Goal: Find specific page/section: Find specific page/section

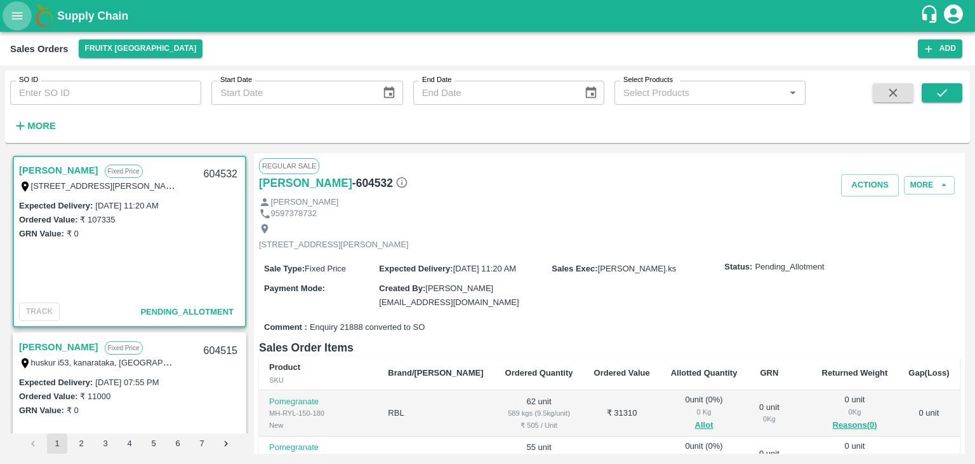
click at [15, 15] on icon "open drawer" at bounding box center [17, 15] width 11 height 7
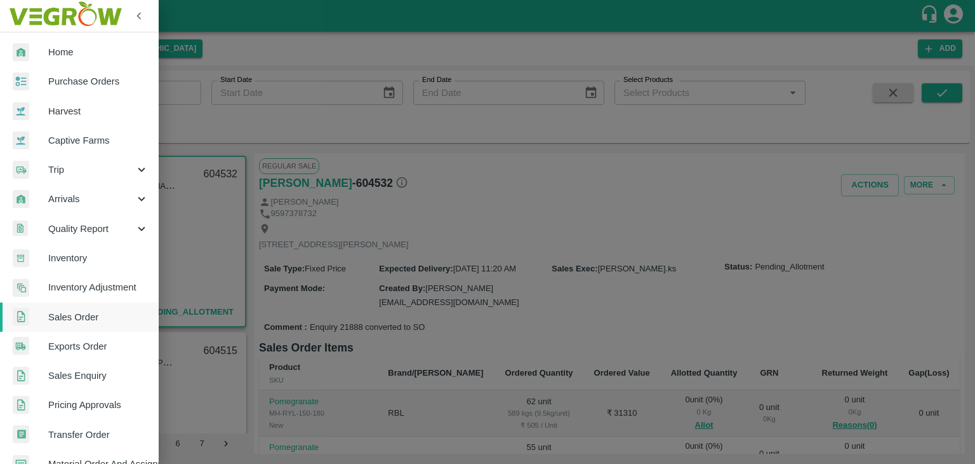
click at [70, 46] on span "Home" at bounding box center [98, 52] width 100 height 14
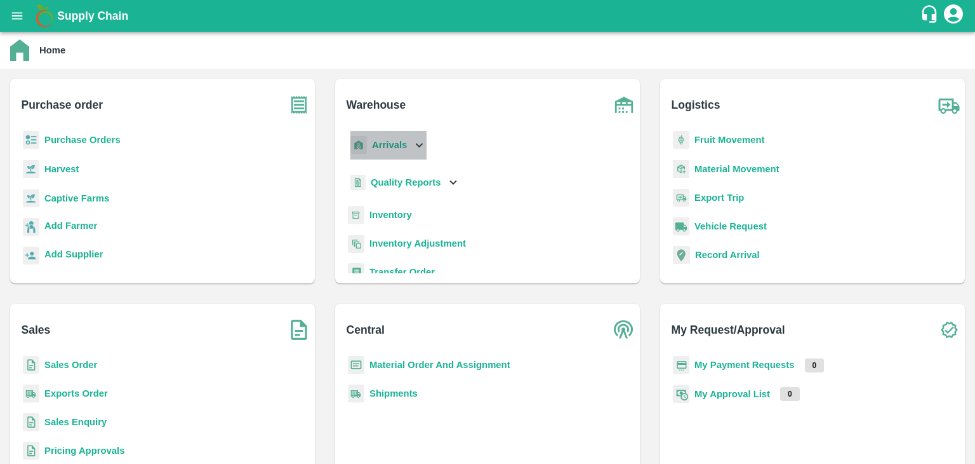
click at [387, 145] on b "Arrivals" at bounding box center [389, 145] width 35 height 10
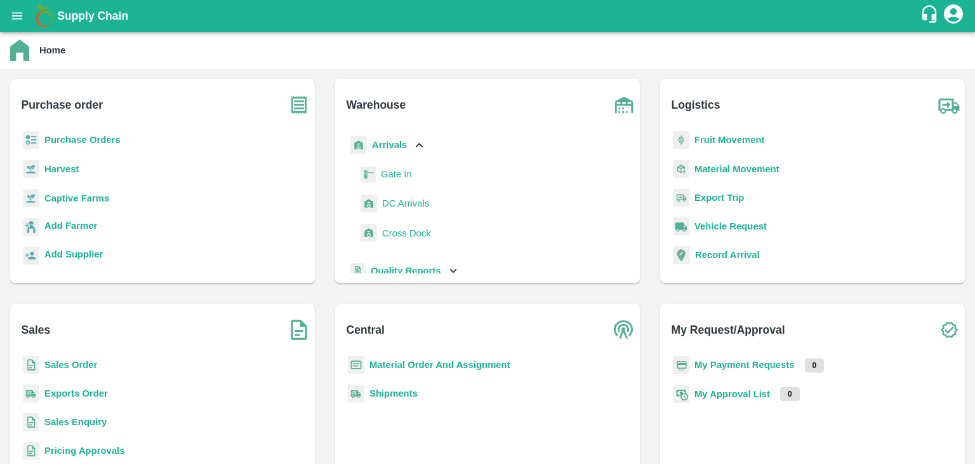
click at [403, 203] on span "DC Arrivals" at bounding box center [405, 203] width 47 height 14
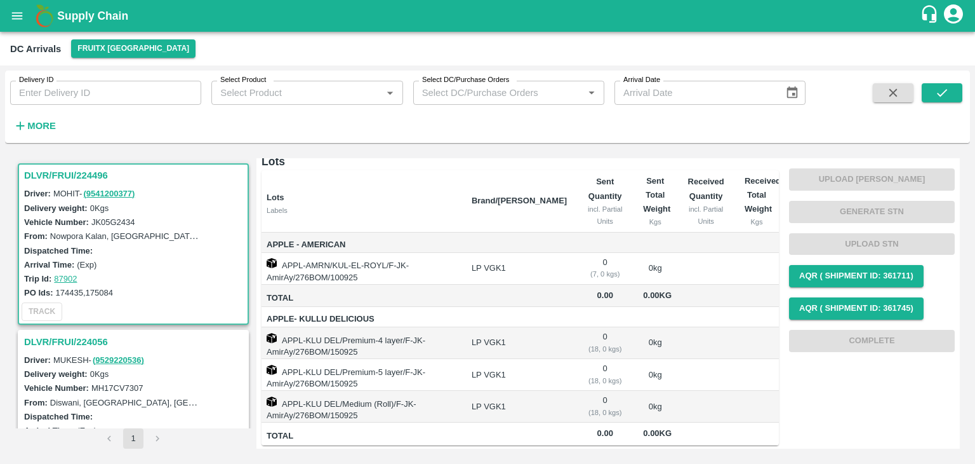
scroll to position [174, 0]
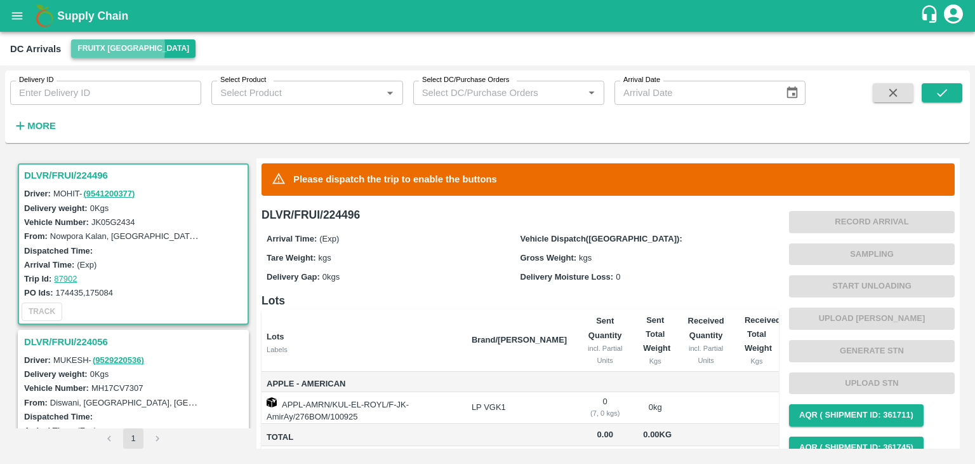
click at [104, 48] on button "FruitX [GEOGRAPHIC_DATA]" at bounding box center [133, 48] width 124 height 18
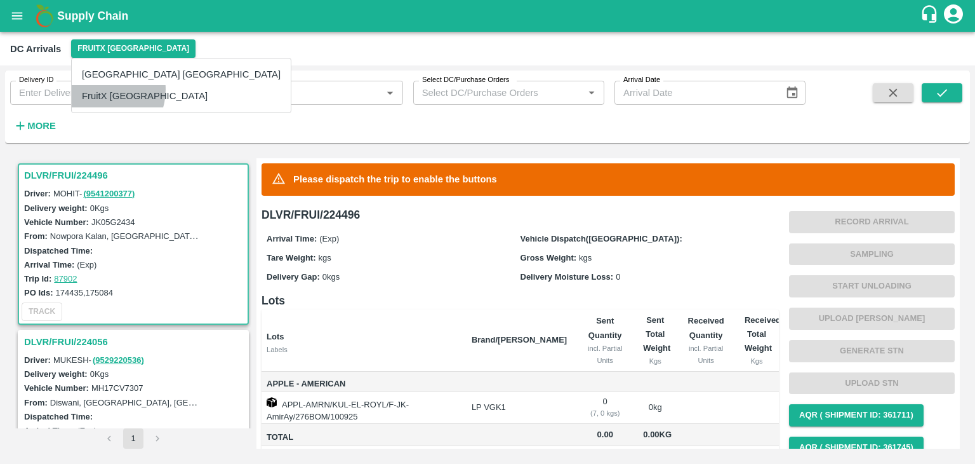
click at [102, 90] on li "FruitX [GEOGRAPHIC_DATA]" at bounding box center [181, 96] width 219 height 22
click at [68, 174] on h3 "DLVR/FRUI/224496" at bounding box center [135, 175] width 222 height 17
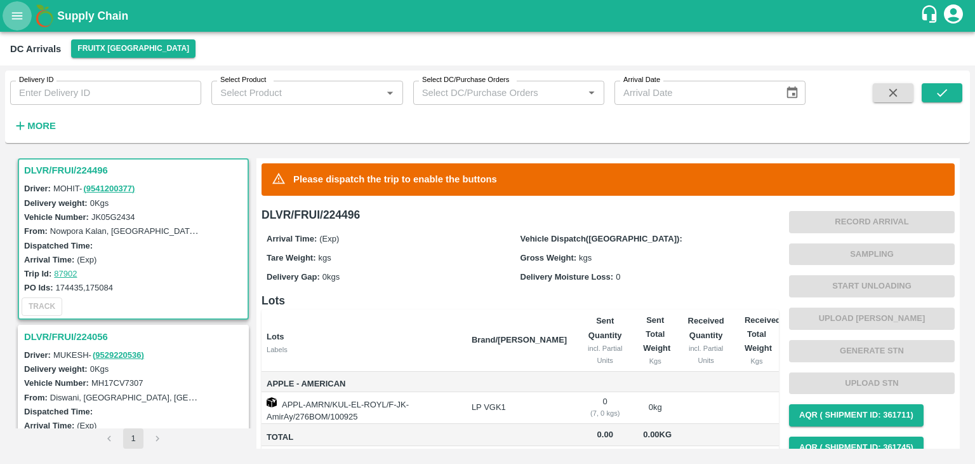
click at [14, 25] on button "open drawer" at bounding box center [17, 15] width 29 height 29
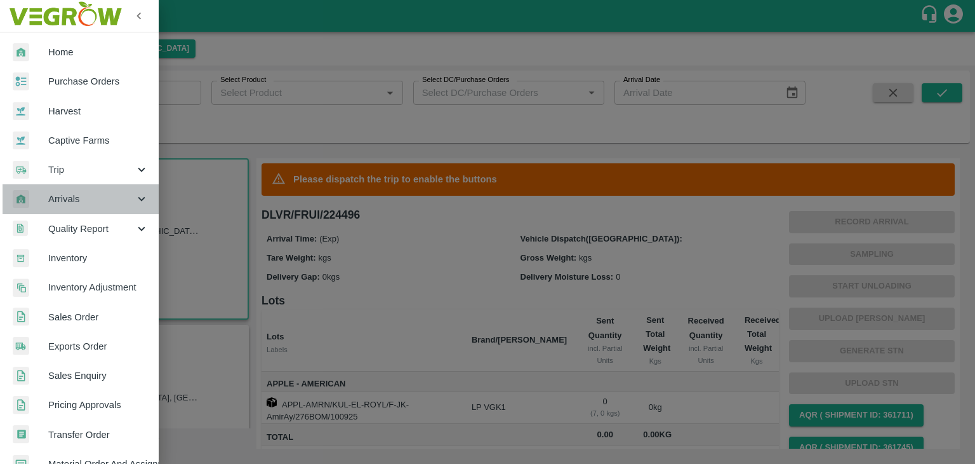
click at [83, 200] on span "Arrivals" at bounding box center [91, 199] width 86 height 14
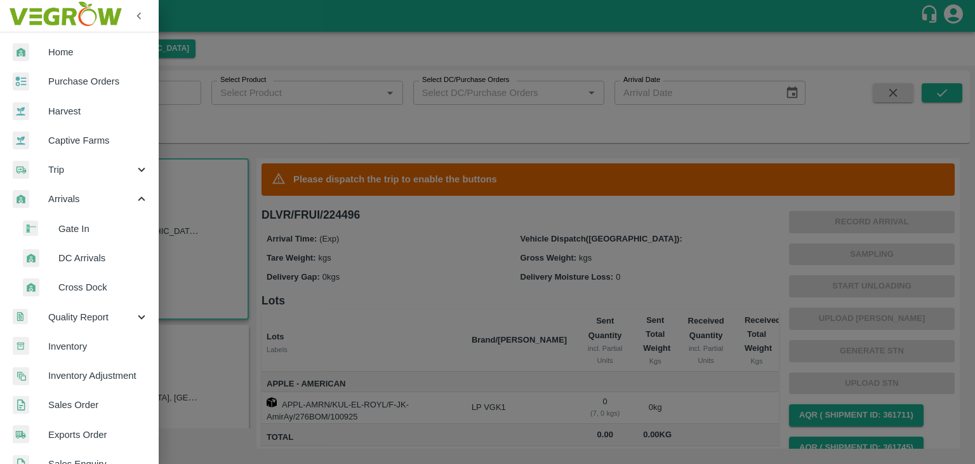
click at [86, 245] on li "DC Arrivals" at bounding box center [84, 257] width 149 height 29
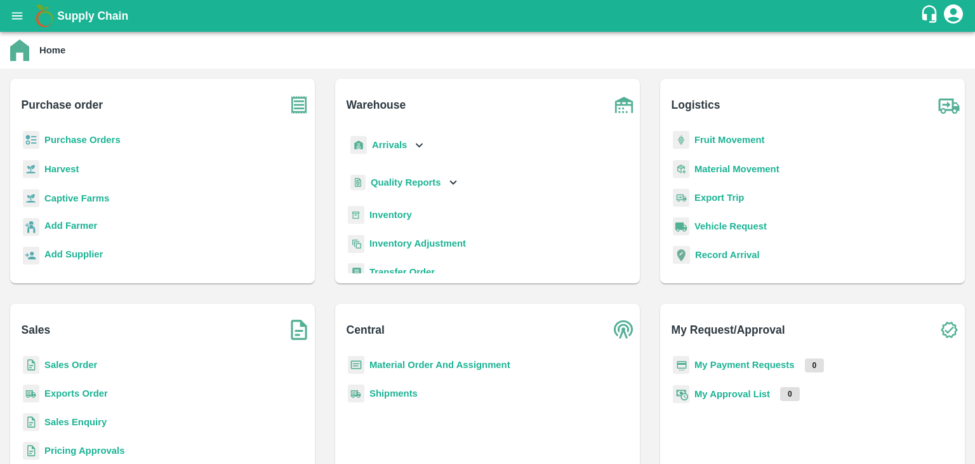
click at [83, 358] on p "Sales Order" at bounding box center [70, 365] width 53 height 14
click at [84, 366] on b "Sales Order" at bounding box center [70, 364] width 53 height 10
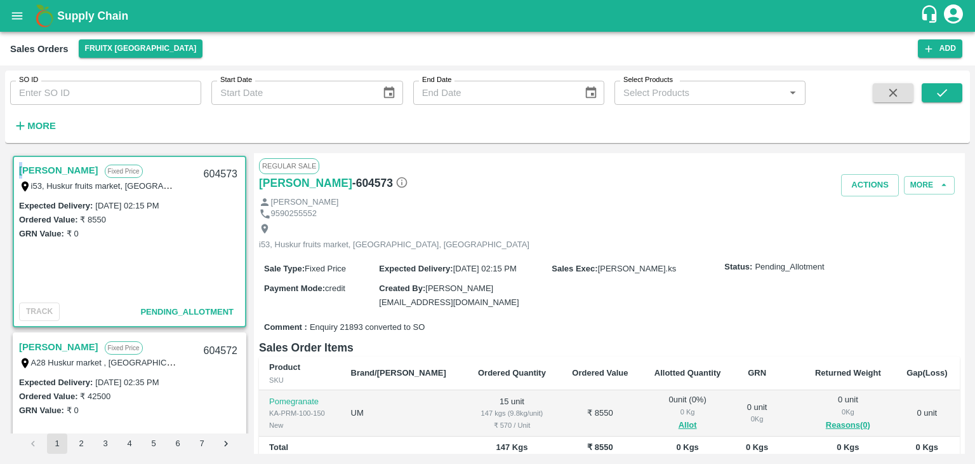
click at [19, 166] on link "Dhatchayani" at bounding box center [58, 170] width 79 height 17
click at [19, 166] on link "[PERSON_NAME]" at bounding box center [58, 170] width 79 height 17
copy link "[PERSON_NAME]"
